Goal: Task Accomplishment & Management: Use online tool/utility

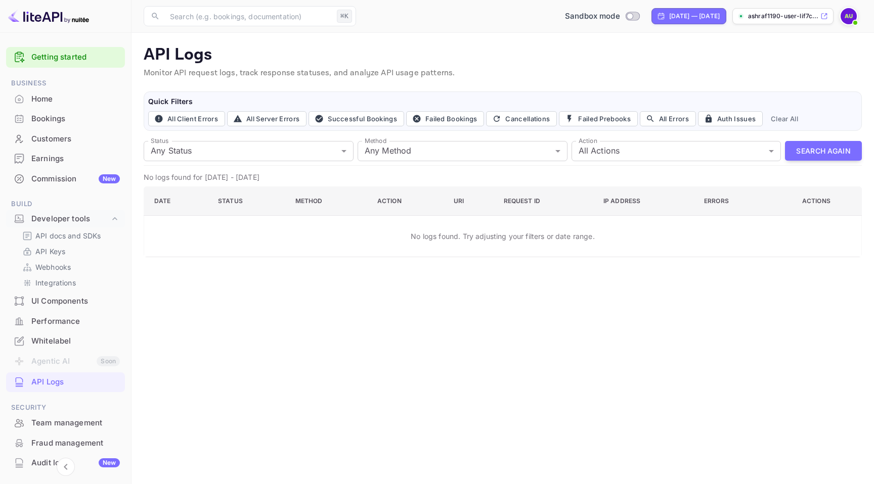
click at [63, 104] on div "Home" at bounding box center [75, 100] width 88 height 12
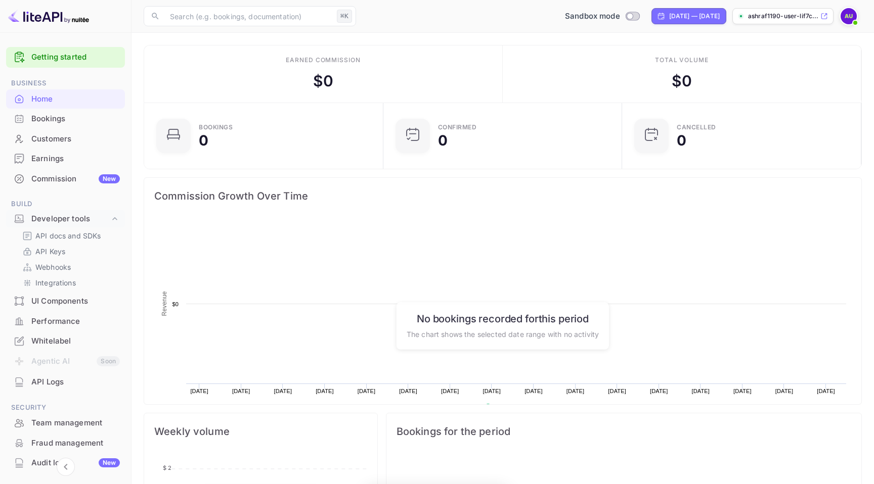
scroll to position [164, 233]
click at [68, 175] on div "Commission New" at bounding box center [75, 179] width 88 height 12
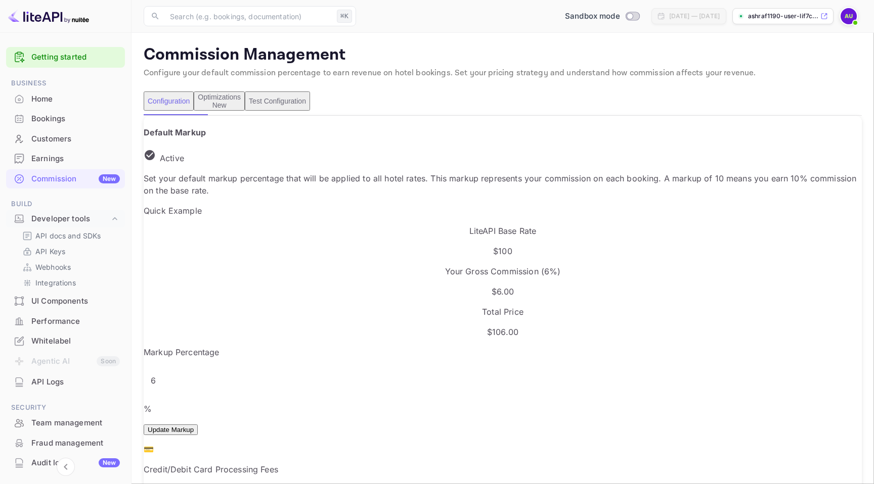
scroll to position [179, 443]
drag, startPoint x: 228, startPoint y: 262, endPoint x: 256, endPoint y: 262, distance: 28.8
click at [256, 257] on p "$100" at bounding box center [503, 251] width 718 height 12
drag, startPoint x: 372, startPoint y: 266, endPoint x: 412, endPoint y: 251, distance: 42.1
click at [412, 265] on div "Your Gross Commission ( 6 %) $ 6.00" at bounding box center [503, 281] width 718 height 32
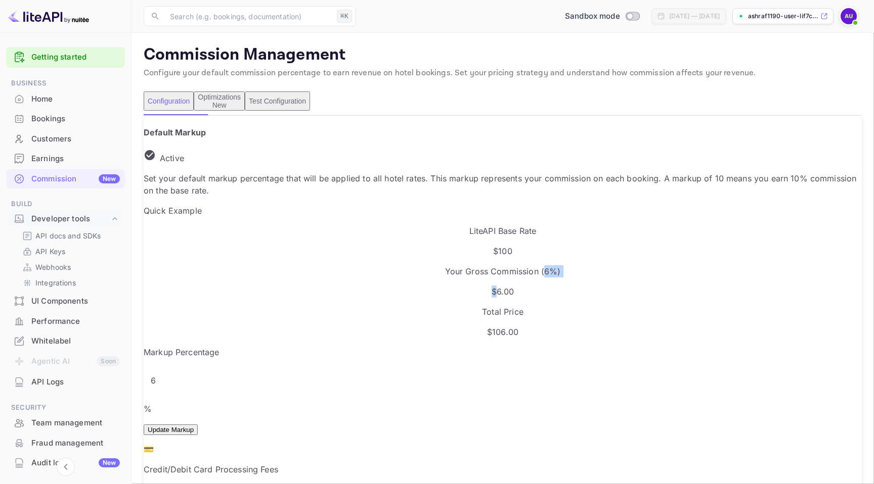
click at [412, 265] on p "Your Gross Commission ( 6 %)" at bounding box center [503, 271] width 718 height 12
drag, startPoint x: 508, startPoint y: 263, endPoint x: 553, endPoint y: 263, distance: 45.5
click at [553, 326] on p "$ 106.00" at bounding box center [503, 332] width 718 height 12
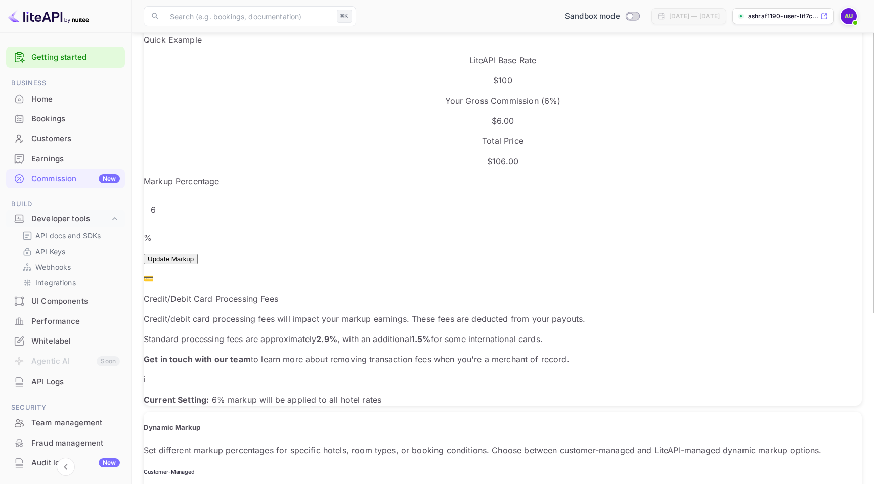
scroll to position [0, 0]
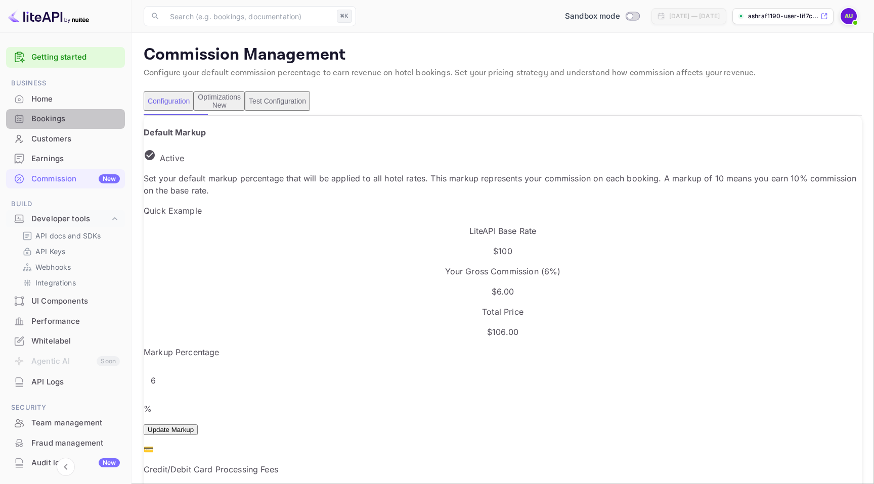
click at [79, 123] on div "Bookings" at bounding box center [75, 119] width 88 height 12
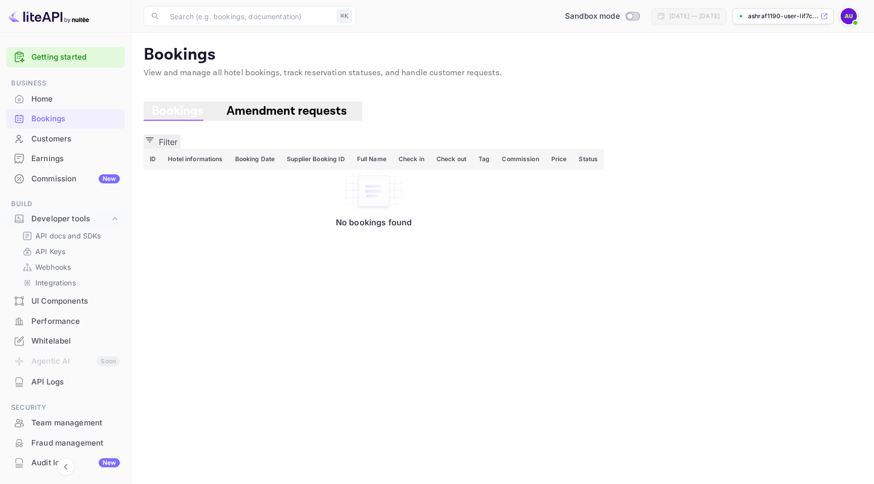
click at [64, 144] on div "Customers" at bounding box center [75, 139] width 88 height 12
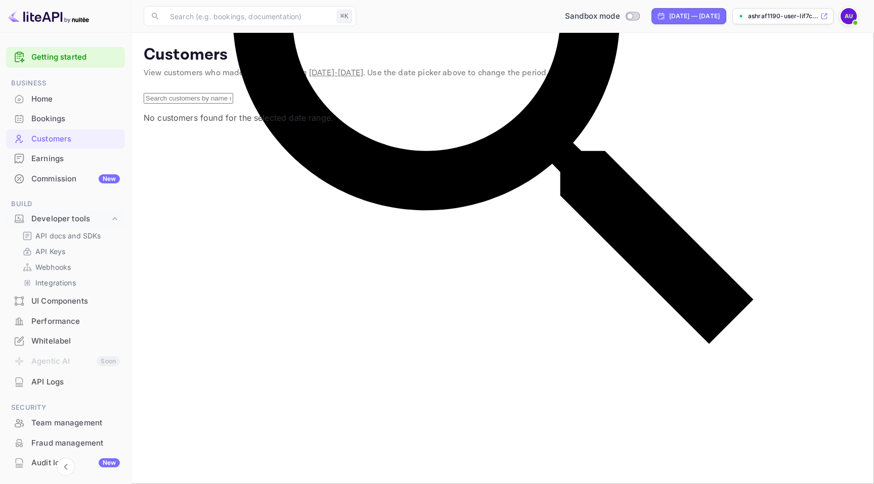
click at [621, 68] on p "View customers who made bookings during [DATE] - [DATE] . Use the date picker a…" at bounding box center [503, 73] width 718 height 12
click at [479, 50] on p "Customers" at bounding box center [503, 55] width 718 height 20
click at [60, 98] on div "Home" at bounding box center [75, 100] width 88 height 12
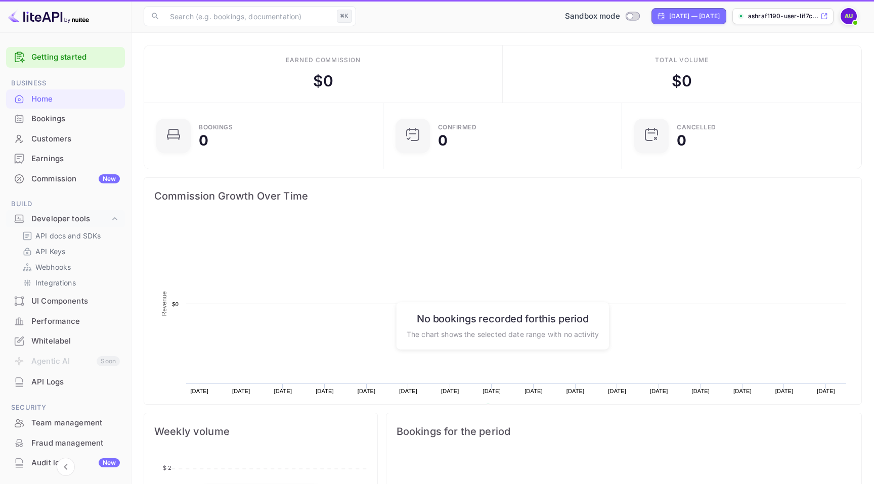
scroll to position [164, 233]
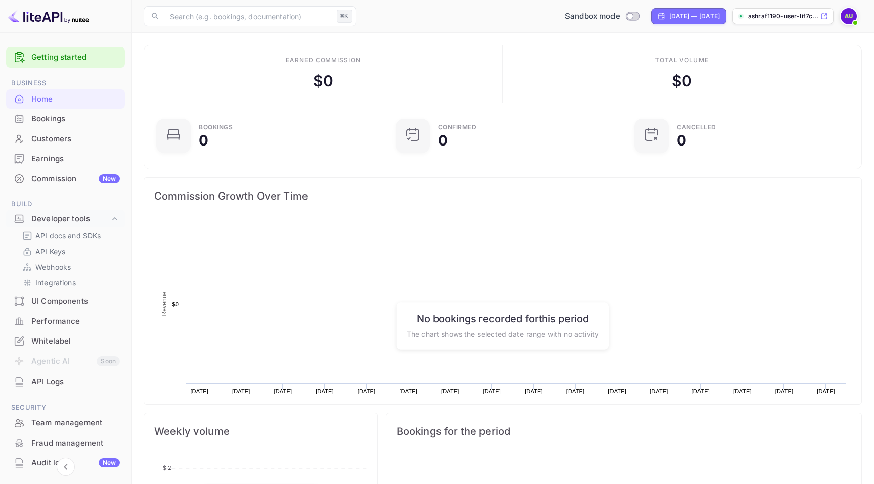
click at [60, 179] on div "Commission New" at bounding box center [75, 179] width 88 height 12
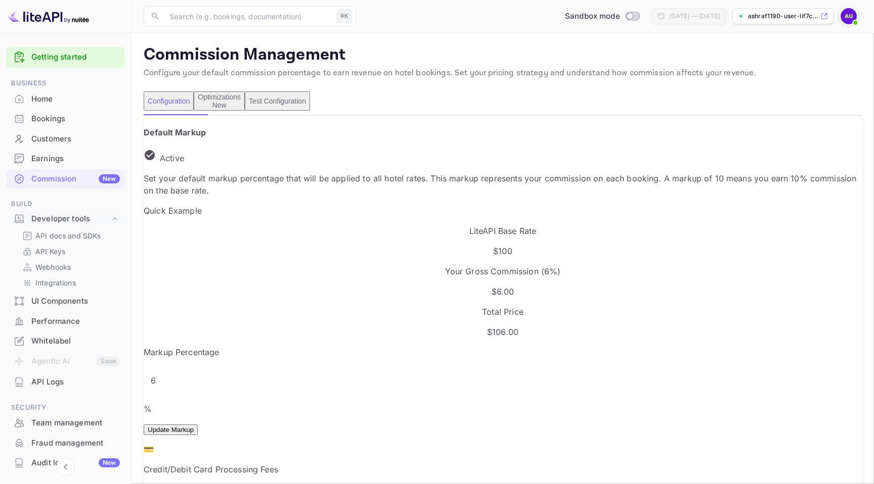
scroll to position [179, 443]
click at [310, 105] on button "Test Configuration" at bounding box center [277, 101] width 65 height 19
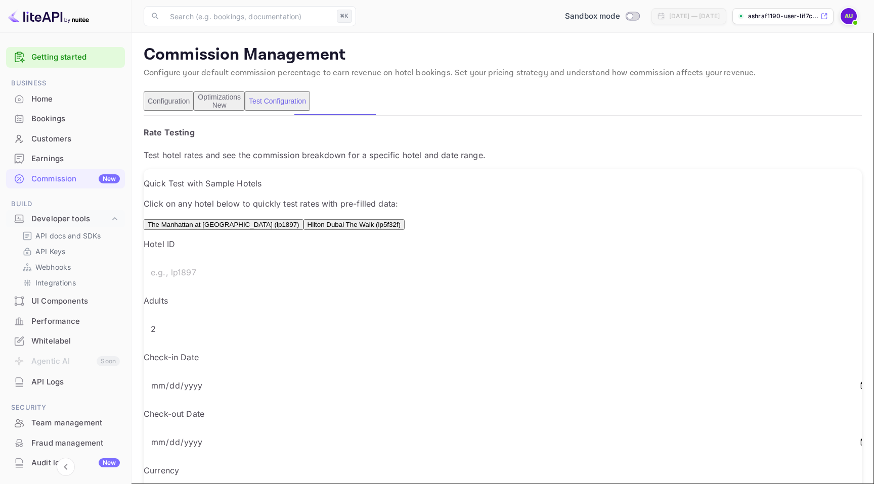
click at [211, 287] on input "text" at bounding box center [510, 272] width 732 height 28
click at [246, 230] on button "The Manhattan at [GEOGRAPHIC_DATA] (lp1897)" at bounding box center [224, 224] width 160 height 11
type input "lp1897"
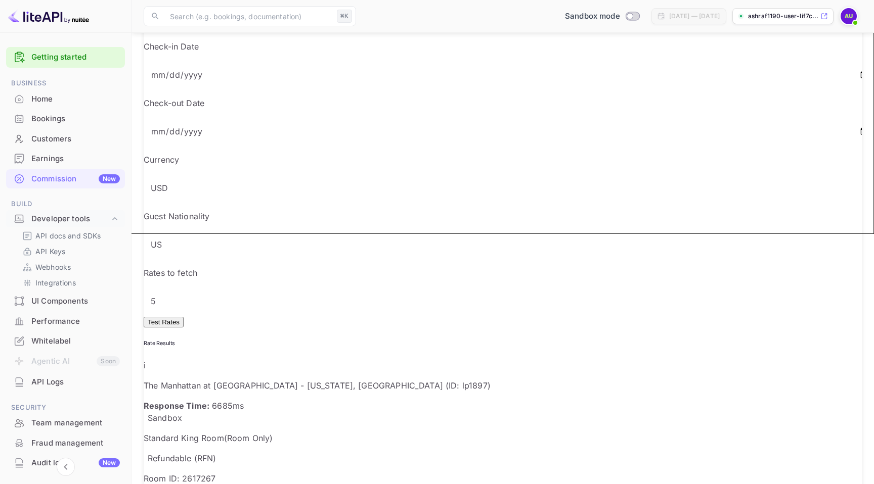
scroll to position [277, 0]
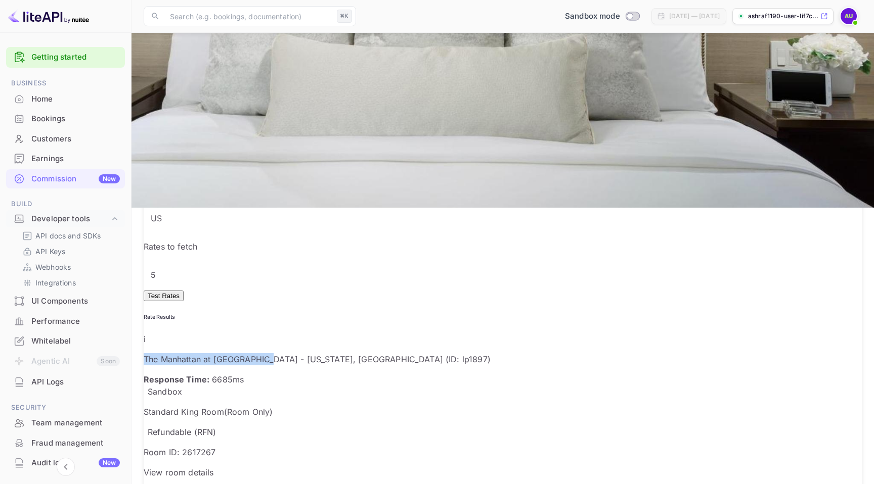
drag, startPoint x: 186, startPoint y: 56, endPoint x: 296, endPoint y: 54, distance: 110.2
click at [296, 353] on p "The Manhattan at [GEOGRAPHIC_DATA] - [US_STATE], [GEOGRAPHIC_DATA] (ID: lp1897)" at bounding box center [503, 359] width 718 height 12
copy p "The Manhattan at [GEOGRAPHIC_DATA]"
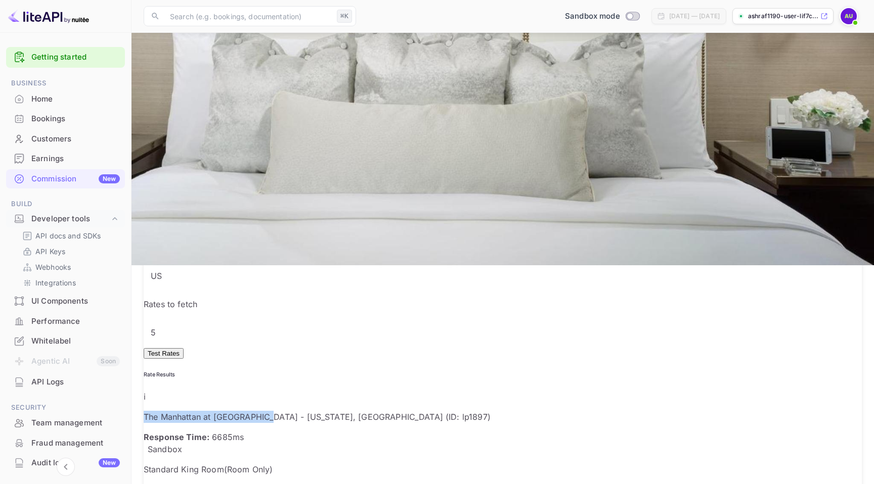
scroll to position [224, 0]
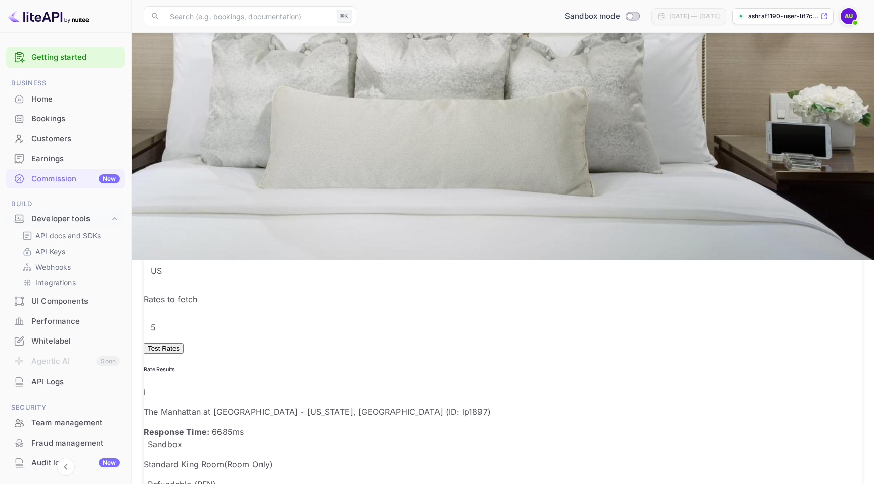
drag, startPoint x: 216, startPoint y: 235, endPoint x: 273, endPoint y: 235, distance: 56.1
drag, startPoint x: 215, startPoint y: 235, endPoint x: 263, endPoint y: 235, distance: 47.5
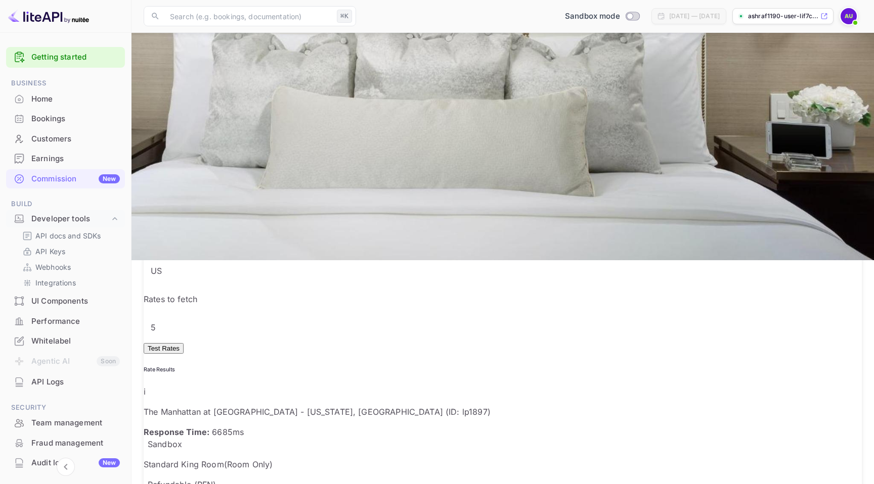
drag, startPoint x: 542, startPoint y: 238, endPoint x: 587, endPoint y: 237, distance: 44.5
drag, startPoint x: 379, startPoint y: 235, endPoint x: 436, endPoint y: 235, distance: 57.1
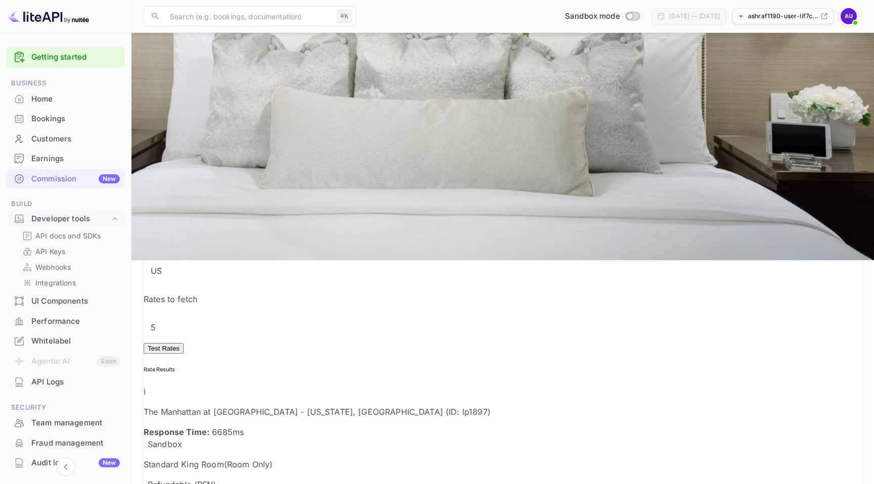
drag, startPoint x: 379, startPoint y: 237, endPoint x: 396, endPoint y: 237, distance: 17.2
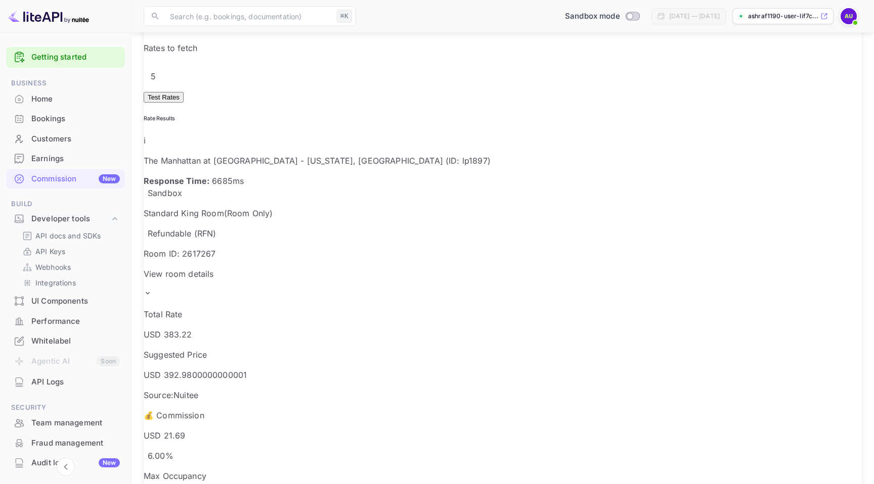
scroll to position [481, 0]
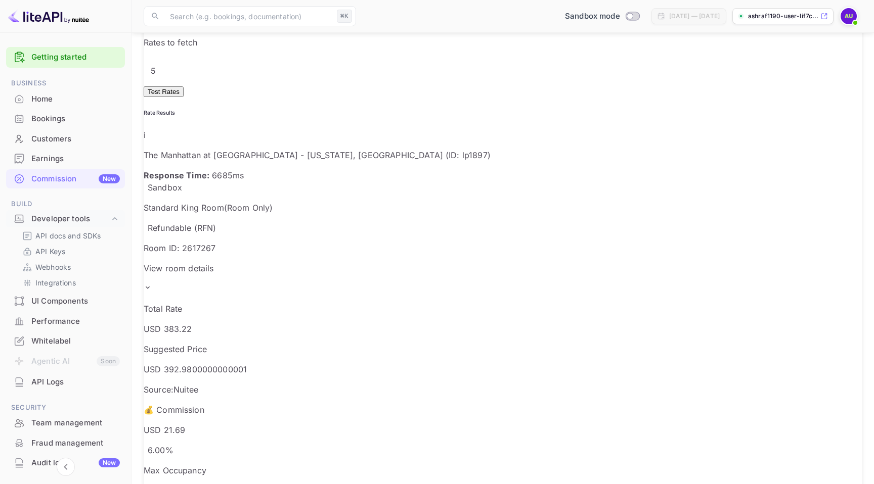
drag, startPoint x: 388, startPoint y: 257, endPoint x: 445, endPoint y: 257, distance: 57.1
drag, startPoint x: 219, startPoint y: 264, endPoint x: 249, endPoint y: 262, distance: 29.9
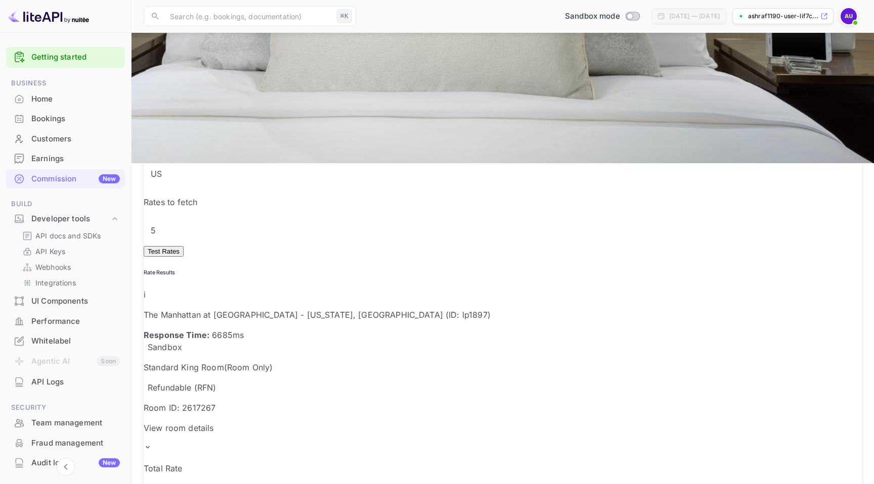
scroll to position [249, 0]
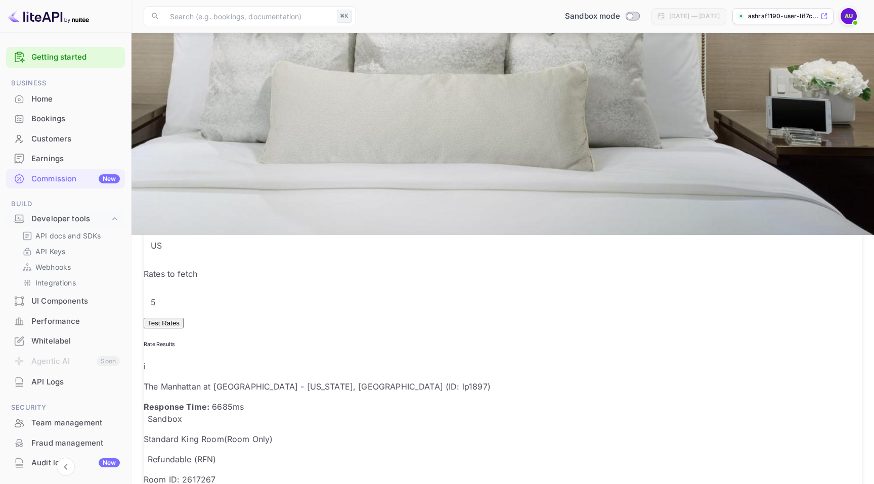
drag, startPoint x: 216, startPoint y: 206, endPoint x: 243, endPoint y: 206, distance: 26.3
drag, startPoint x: 538, startPoint y: 213, endPoint x: 582, endPoint y: 213, distance: 43.5
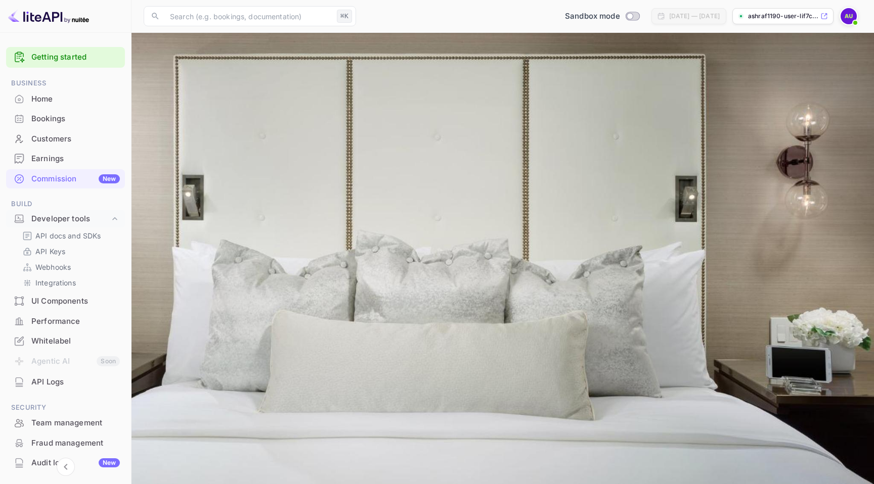
click at [60, 103] on div "Home" at bounding box center [75, 100] width 88 height 12
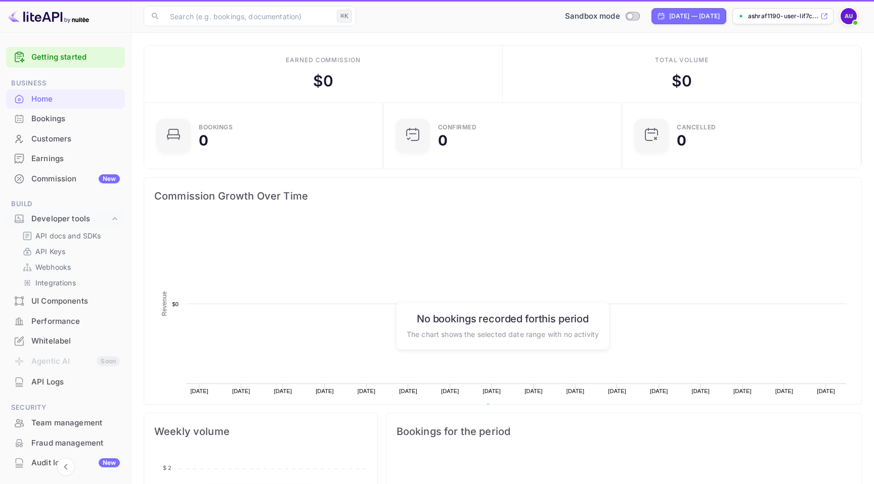
scroll to position [164, 233]
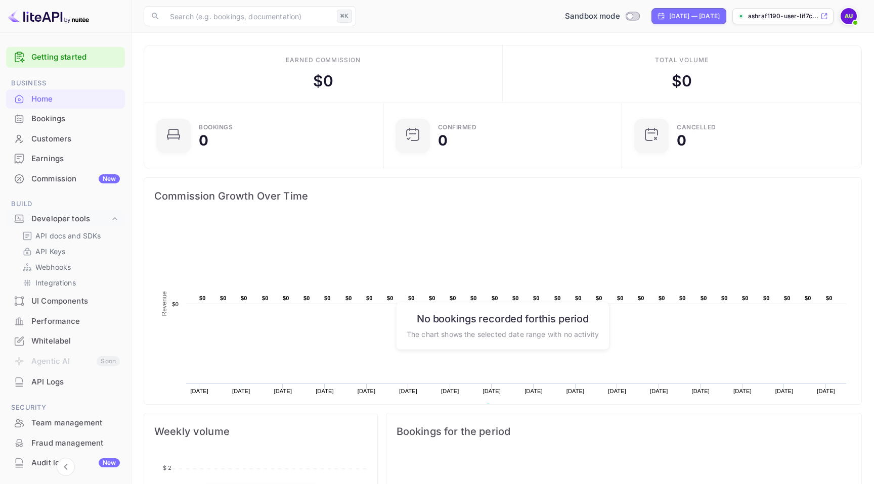
click at [80, 183] on div "Commission New" at bounding box center [75, 179] width 88 height 12
